Goal: Task Accomplishment & Management: Manage account settings

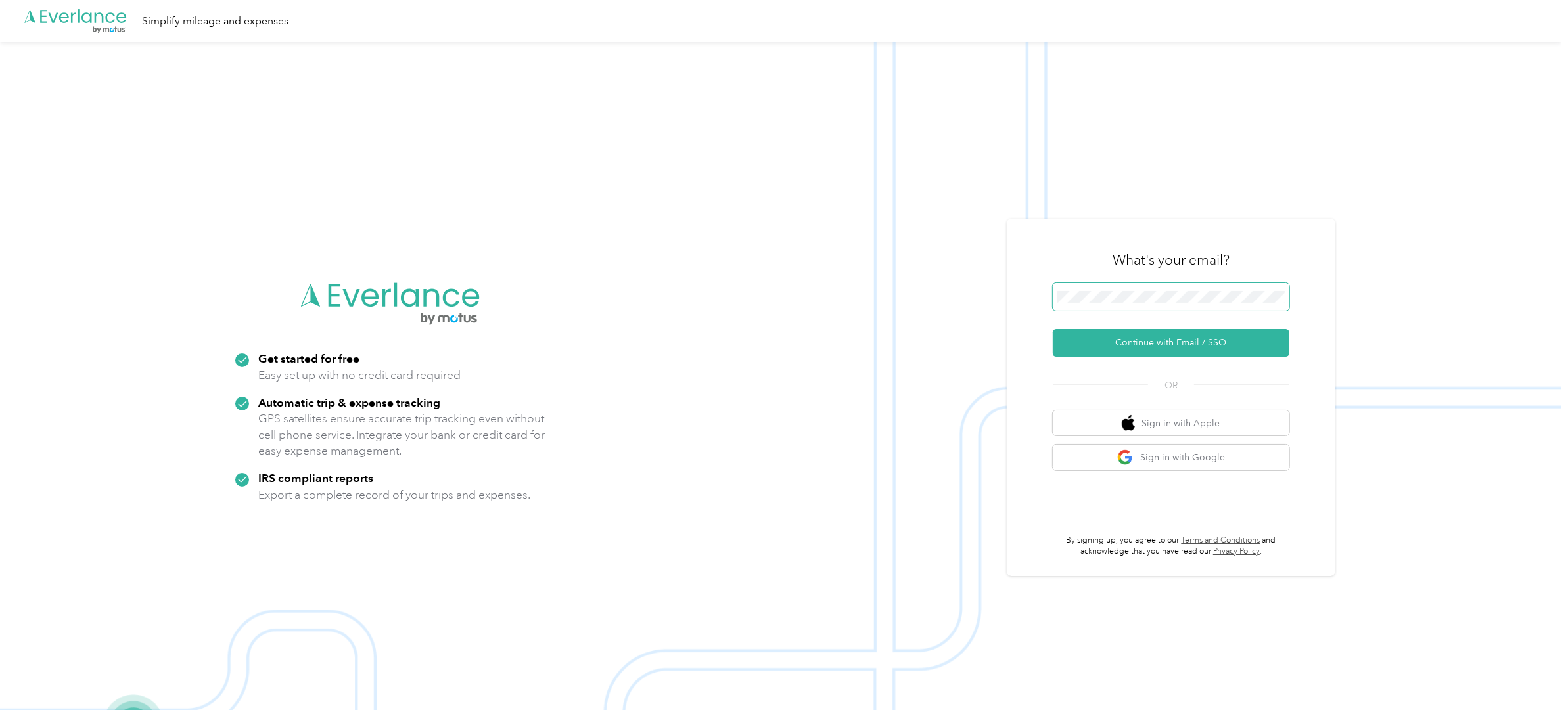
click at [1053, 329] on button "Continue with Email / SSO" at bounding box center [1171, 342] width 237 height 27
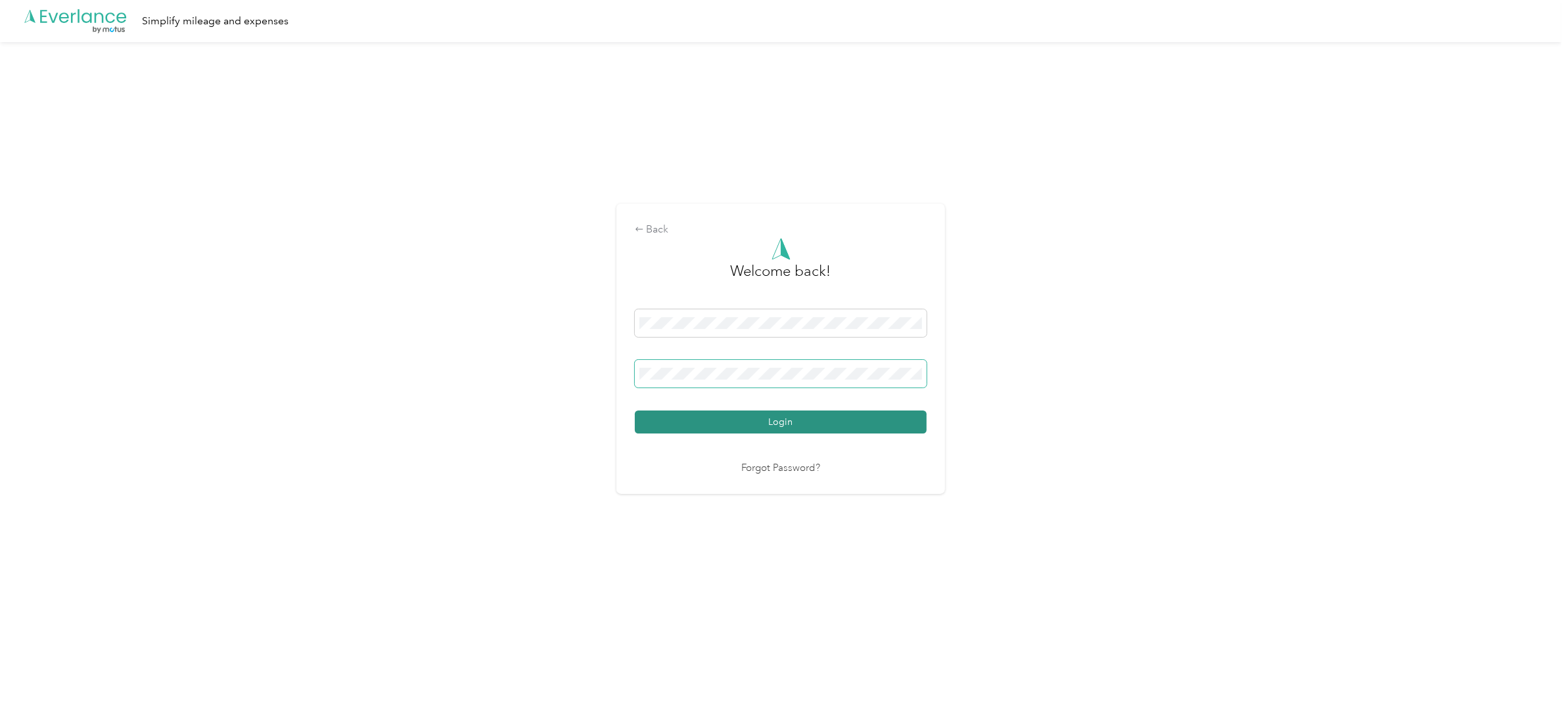
click at [634, 410] on button "Login" at bounding box center [780, 421] width 292 height 23
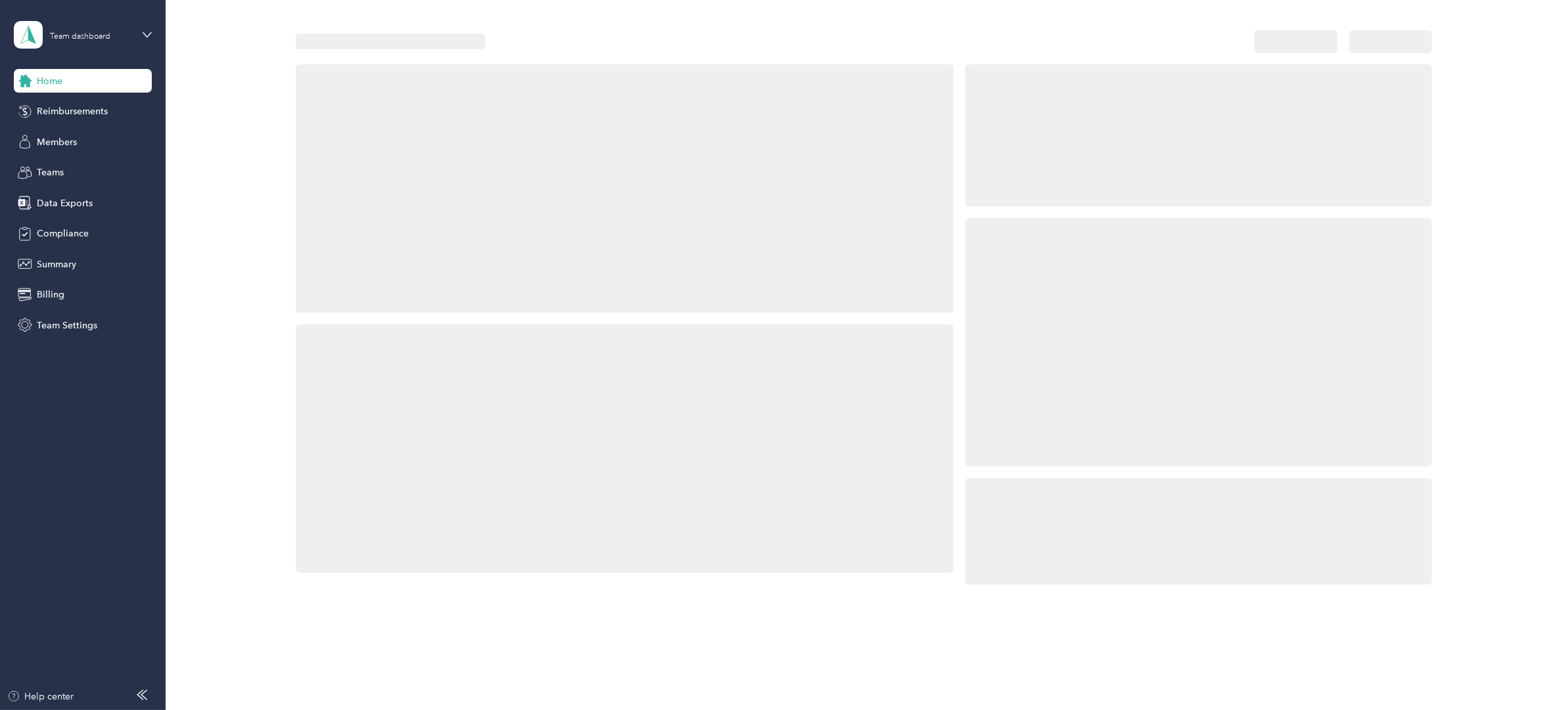
click at [614, 441] on div at bounding box center [625, 449] width 658 height 248
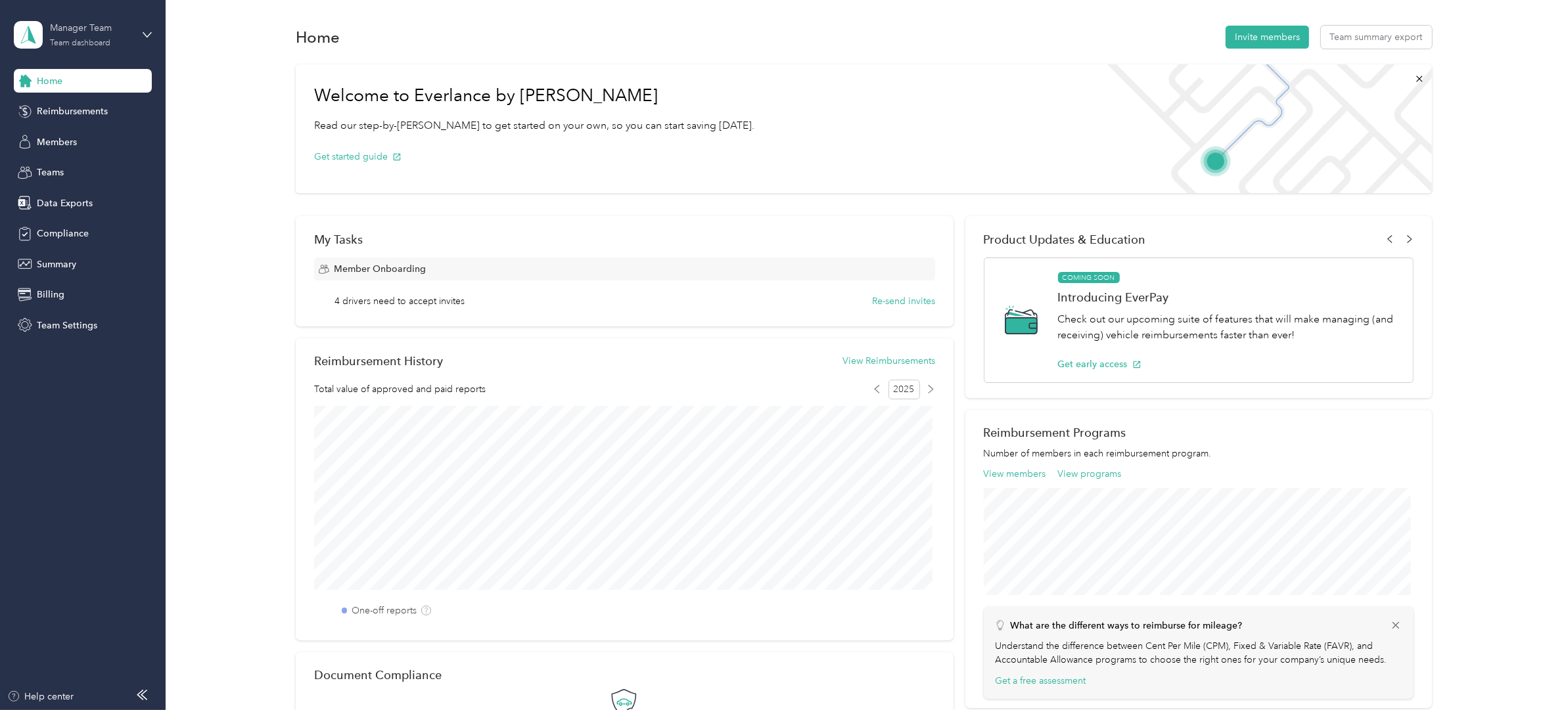
click at [67, 33] on div "Manager Team" at bounding box center [90, 27] width 82 height 14
click at [119, 174] on div "Log out" at bounding box center [152, 167] width 258 height 23
